Goal: Task Accomplishment & Management: Use online tool/utility

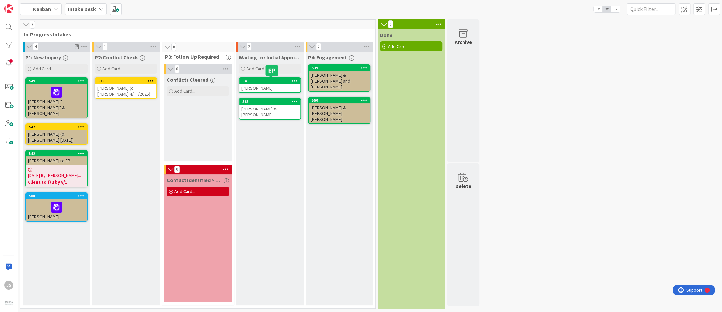
click at [271, 82] on div "540" at bounding box center [271, 81] width 58 height 5
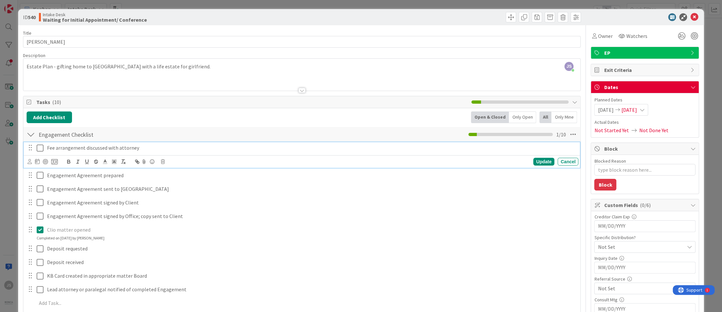
click at [42, 147] on icon at bounding box center [40, 148] width 7 height 8
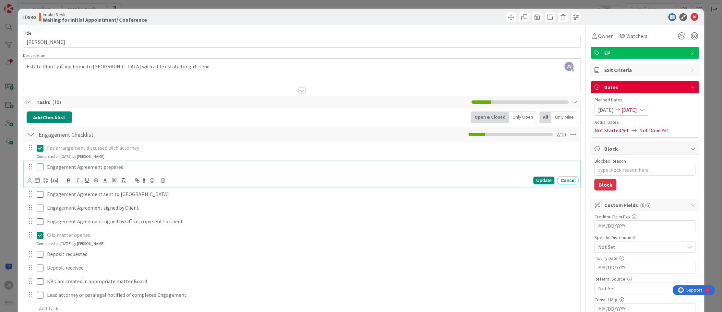
click at [40, 168] on icon at bounding box center [40, 167] width 7 height 8
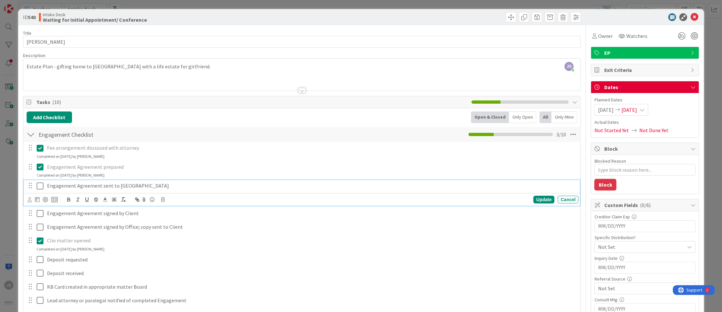
click at [39, 188] on icon at bounding box center [40, 186] width 7 height 8
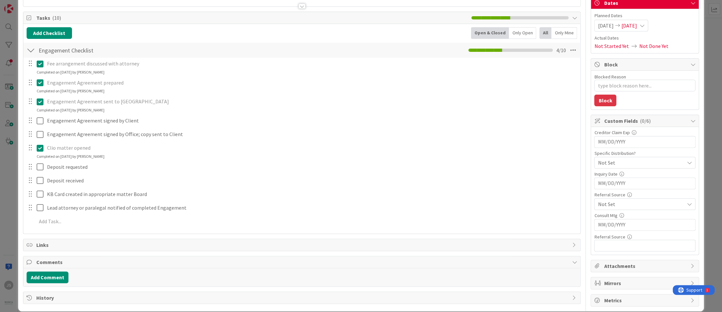
scroll to position [91, 0]
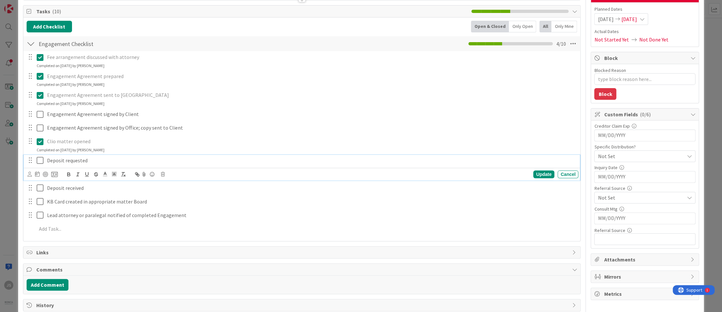
click at [41, 161] on icon at bounding box center [40, 161] width 7 height 8
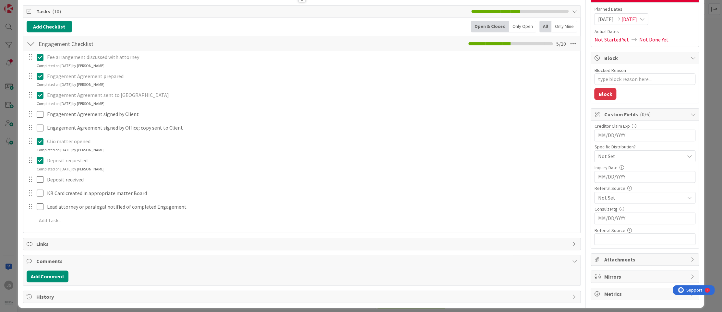
scroll to position [94, 0]
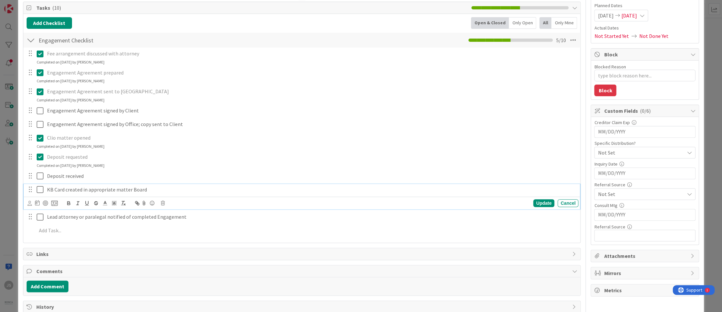
click at [42, 189] on icon at bounding box center [40, 190] width 7 height 8
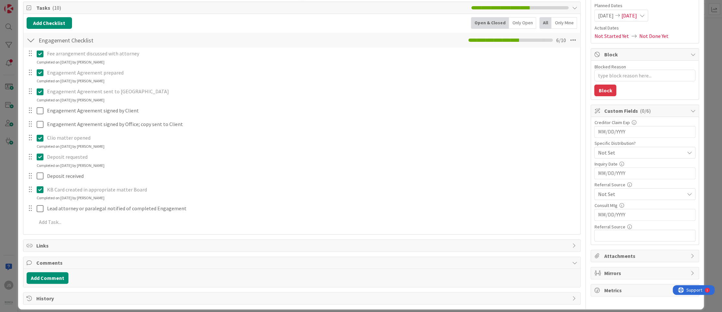
scroll to position [0, 0]
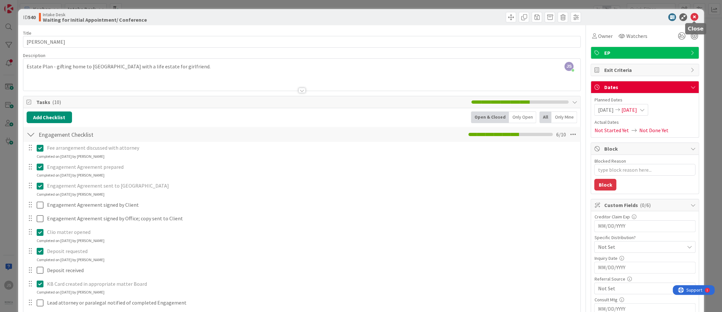
click at [694, 15] on icon at bounding box center [694, 17] width 8 height 8
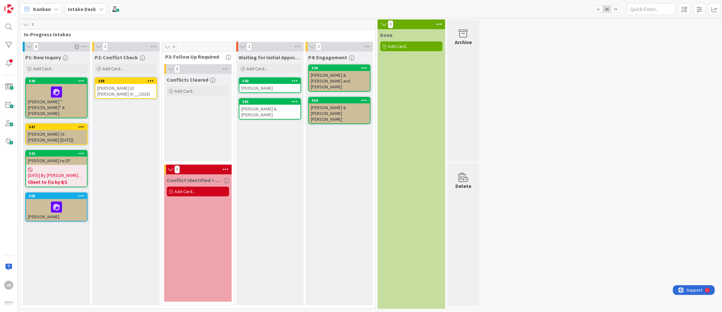
click at [260, 105] on div "[PERSON_NAME] & [PERSON_NAME]" at bounding box center [269, 112] width 61 height 14
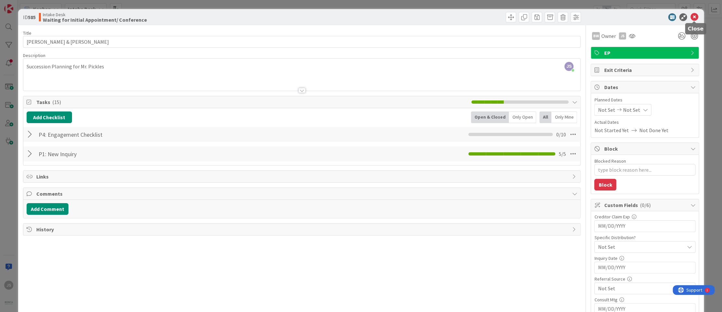
click at [695, 16] on icon at bounding box center [694, 17] width 8 height 8
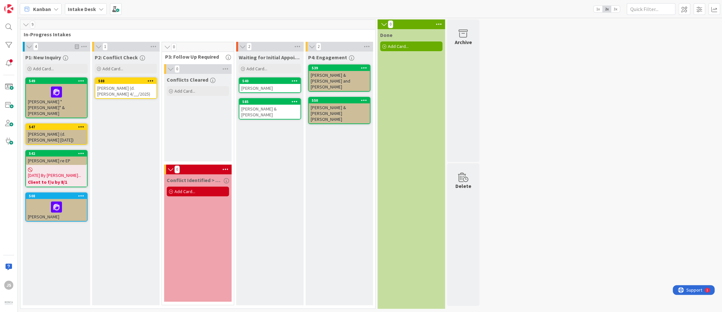
click at [319, 103] on div "[PERSON_NAME] & [PERSON_NAME] [PERSON_NAME]" at bounding box center [339, 113] width 61 height 20
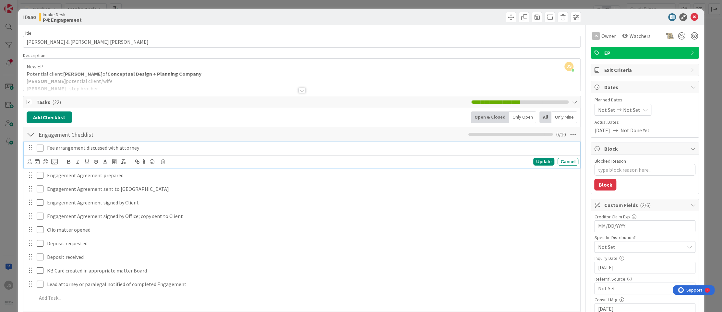
click at [41, 147] on icon at bounding box center [40, 148] width 7 height 8
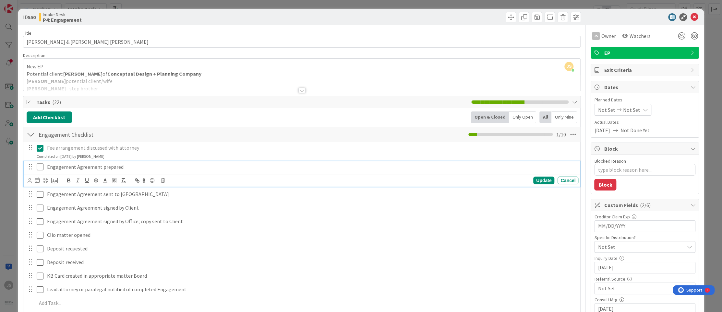
drag, startPoint x: 41, startPoint y: 167, endPoint x: 45, endPoint y: 165, distance: 4.4
click at [45, 165] on div "Engagement Agreement prepared" at bounding box center [302, 166] width 552 height 11
click at [40, 168] on icon at bounding box center [40, 167] width 7 height 8
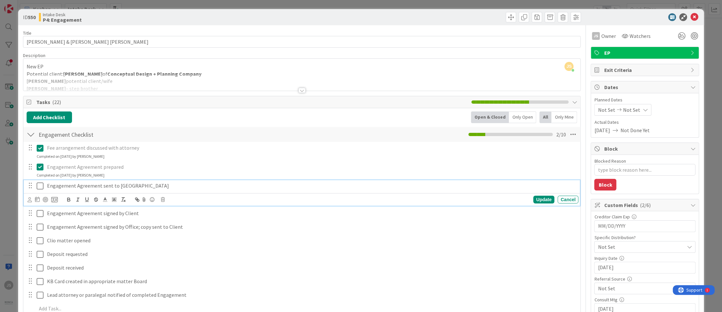
click at [41, 186] on icon at bounding box center [40, 186] width 7 height 8
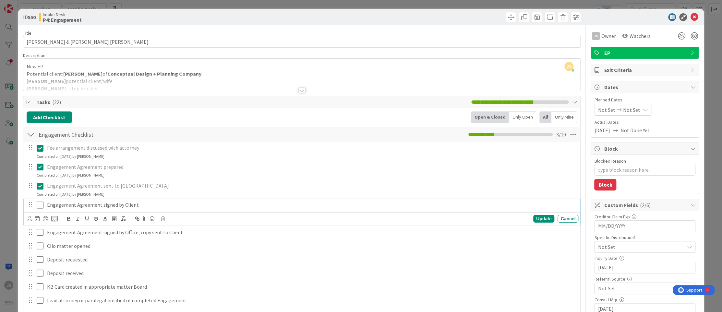
click at [39, 206] on icon at bounding box center [40, 205] width 7 height 8
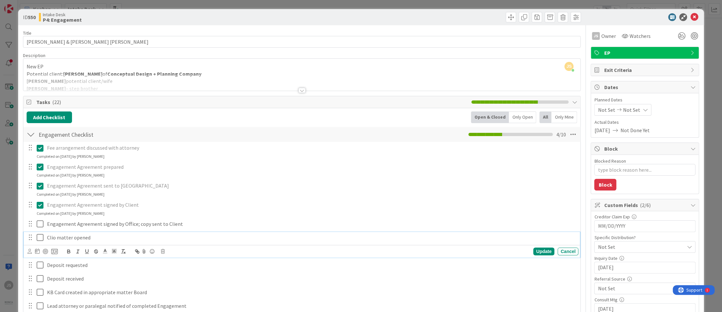
click at [40, 237] on icon at bounding box center [40, 238] width 7 height 8
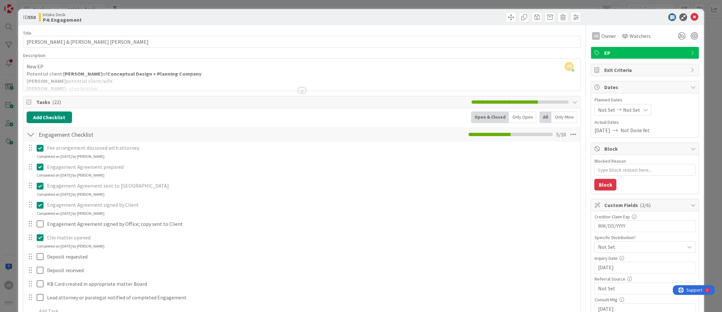
type textarea "x"
click at [696, 15] on icon at bounding box center [694, 17] width 8 height 8
